Goal: Task Accomplishment & Management: Manage account settings

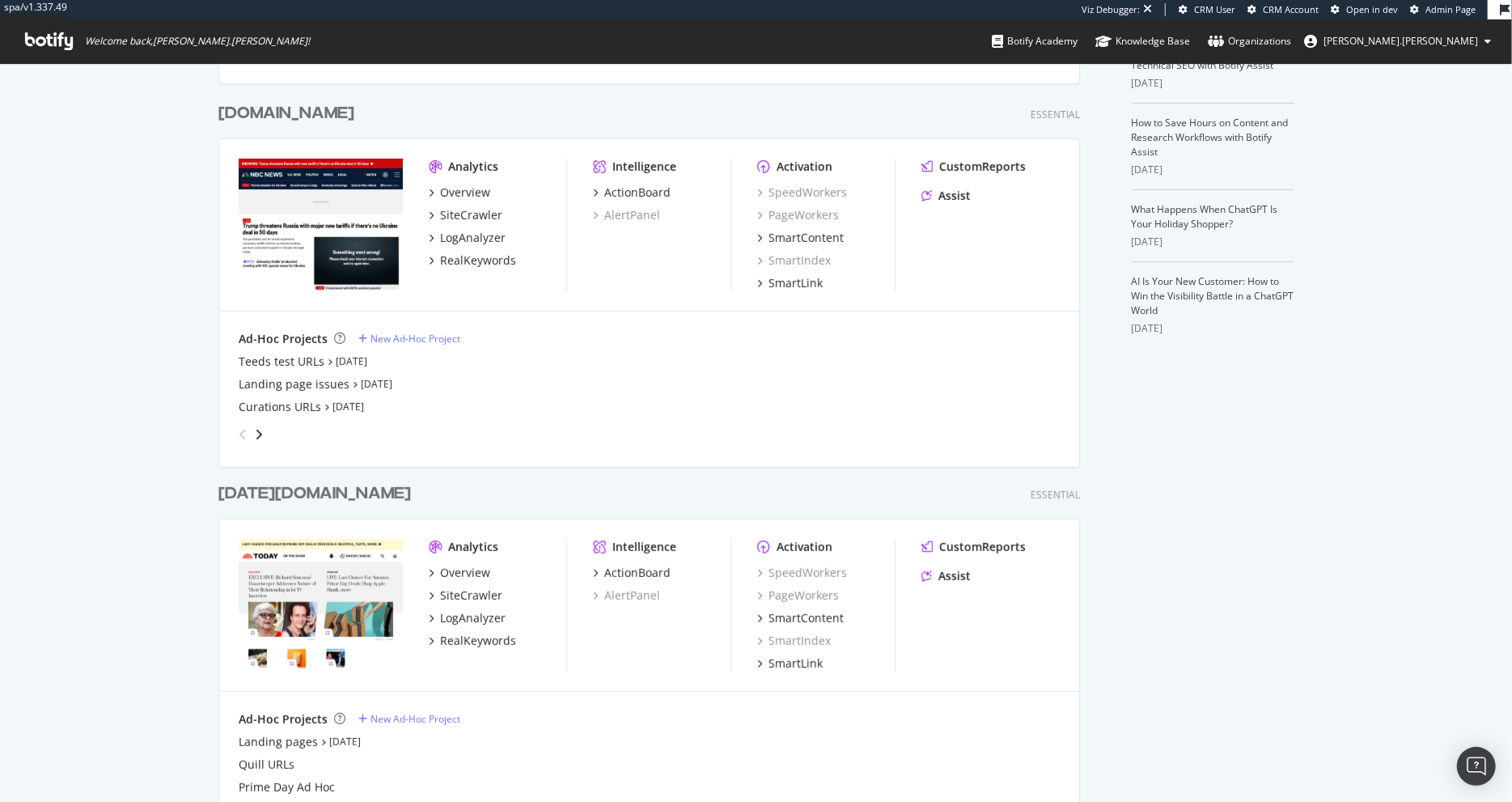
scroll to position [393, 0]
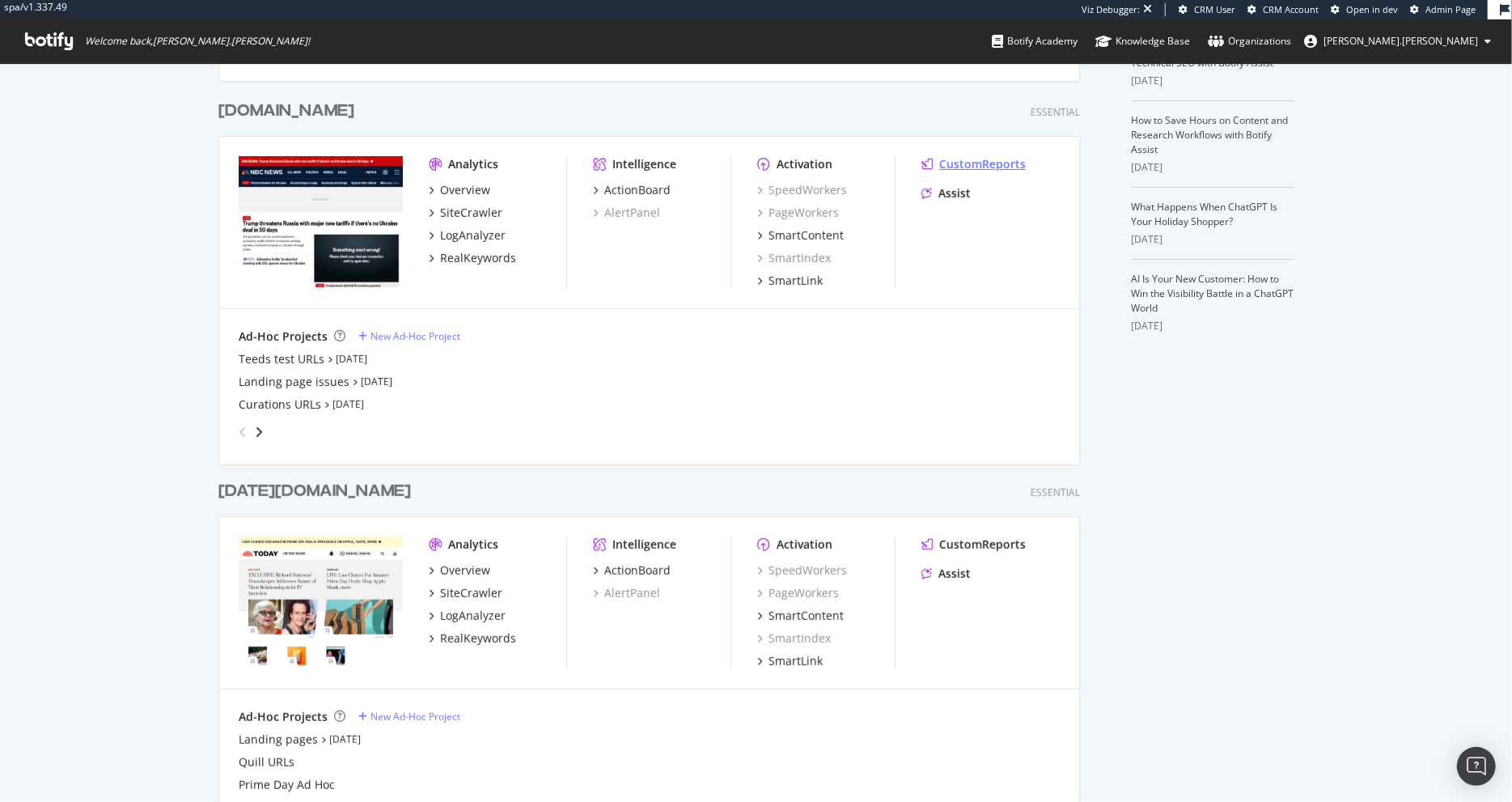
click at [982, 164] on div "CustomReports" at bounding box center [982, 163] width 86 height 16
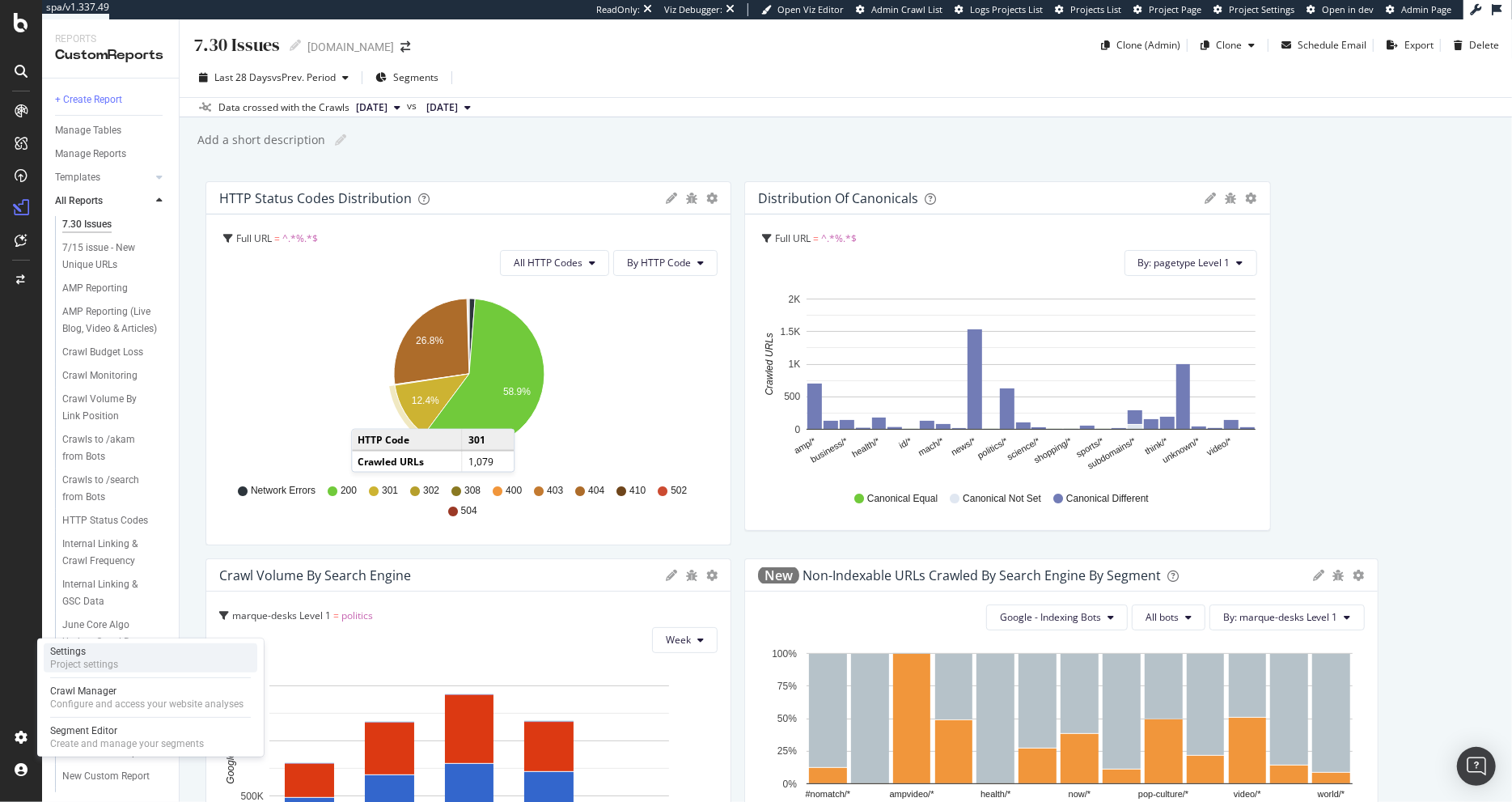
click at [111, 666] on div "Project settings" at bounding box center [84, 664] width 68 height 13
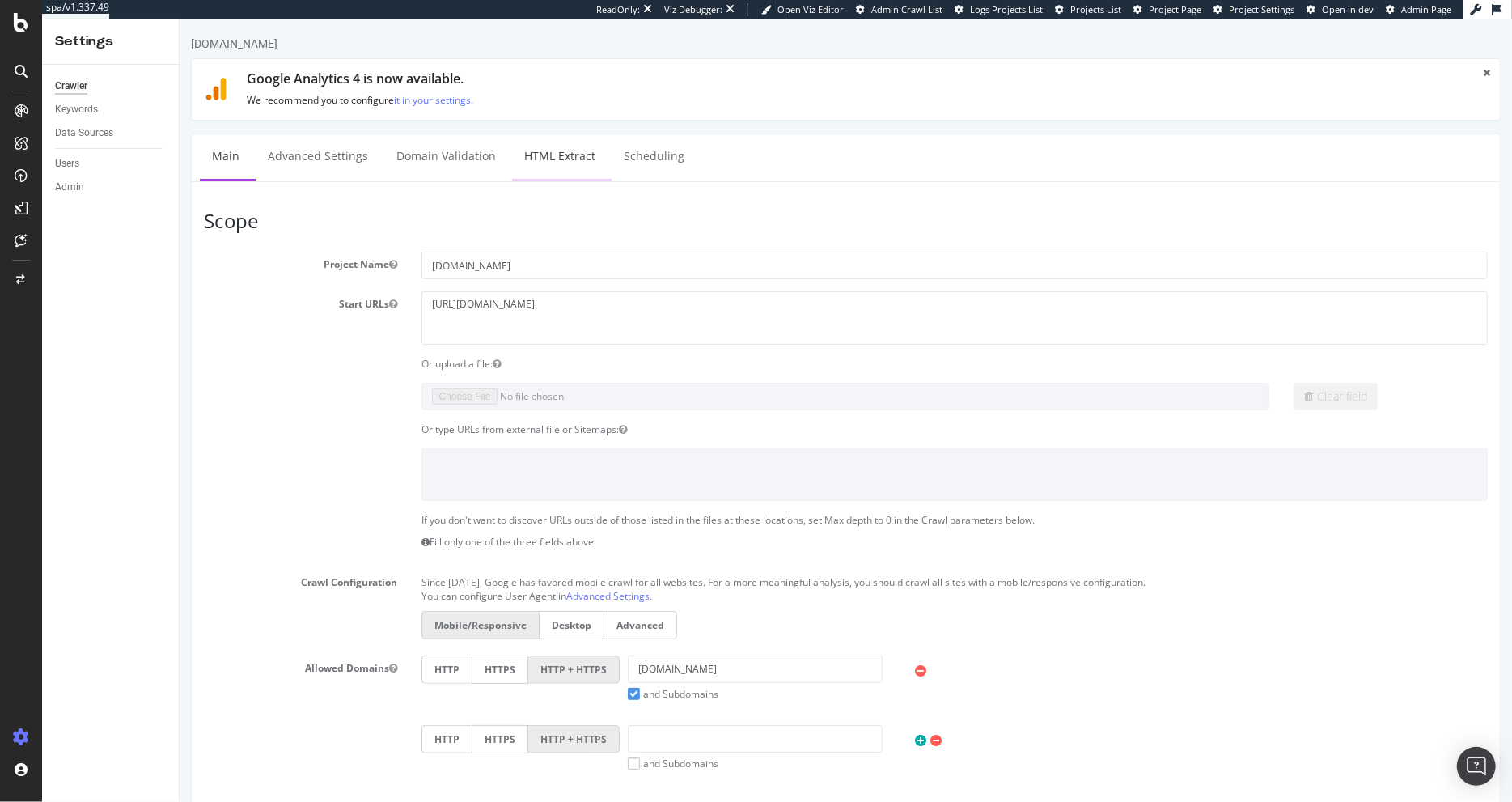
click at [559, 163] on link "HTML Extract" at bounding box center [560, 157] width 96 height 45
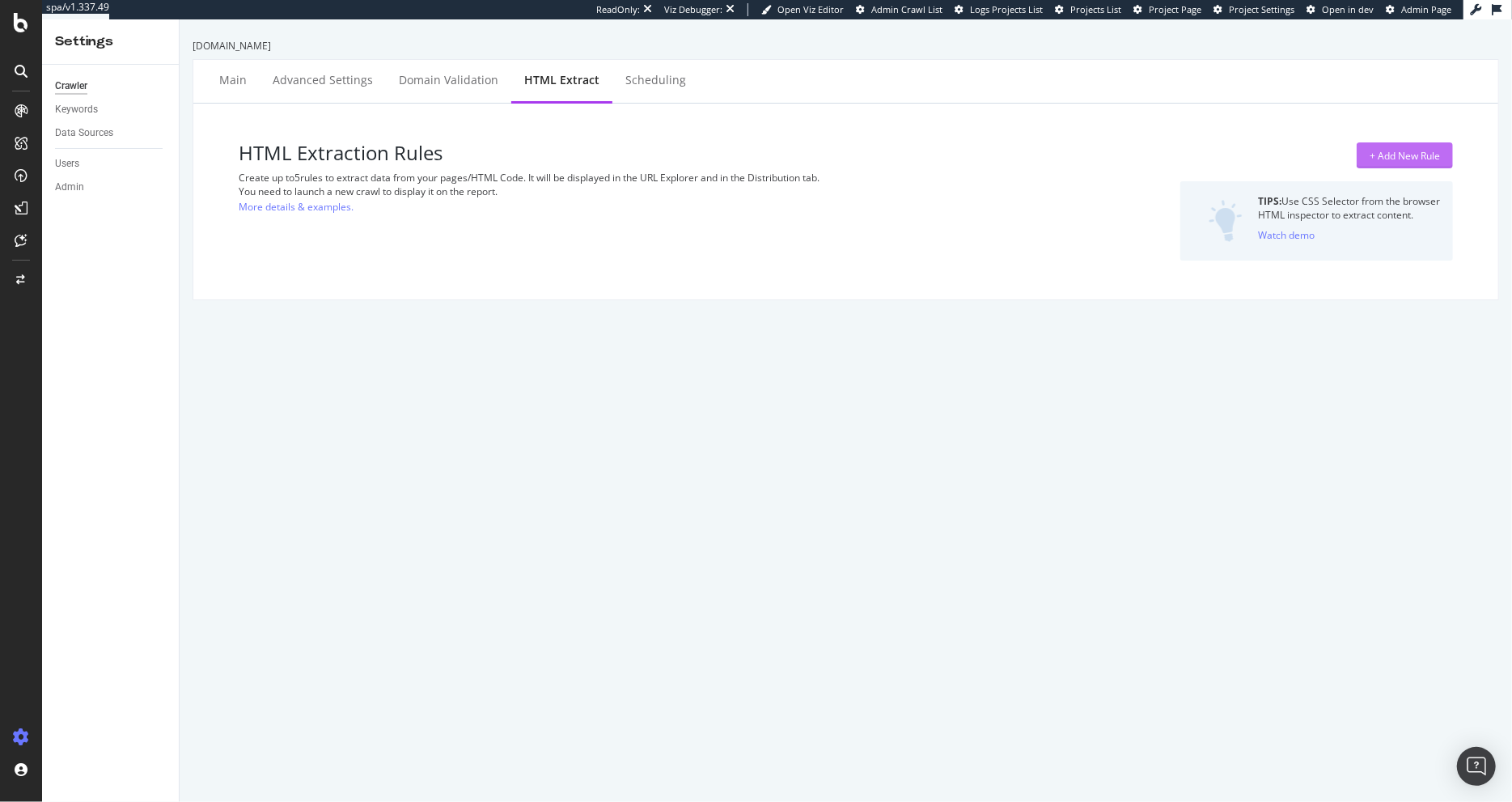
click at [1429, 145] on div "+ Add New Rule" at bounding box center [1405, 155] width 70 height 24
